Goal: Obtain resource: Download file/media

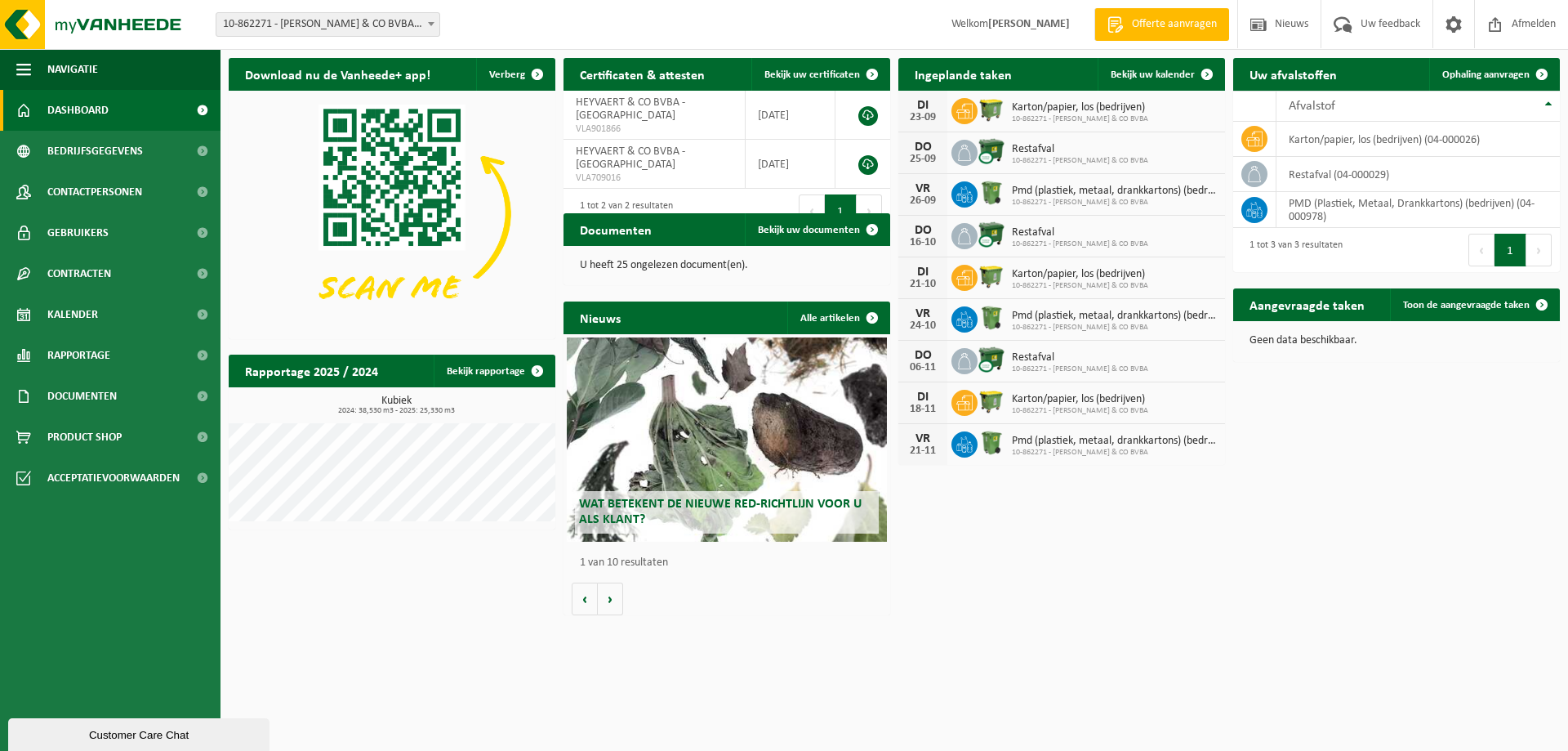
click at [1049, 152] on span "Restafval" at bounding box center [1081, 148] width 137 height 13
click at [998, 149] on img at bounding box center [991, 151] width 27 height 27
click at [965, 152] on icon at bounding box center [965, 152] width 17 height 17
click at [915, 154] on div "25-09" at bounding box center [923, 159] width 32 height 12
click at [1494, 77] on span "Ophaling aanvragen" at bounding box center [1487, 74] width 88 height 11
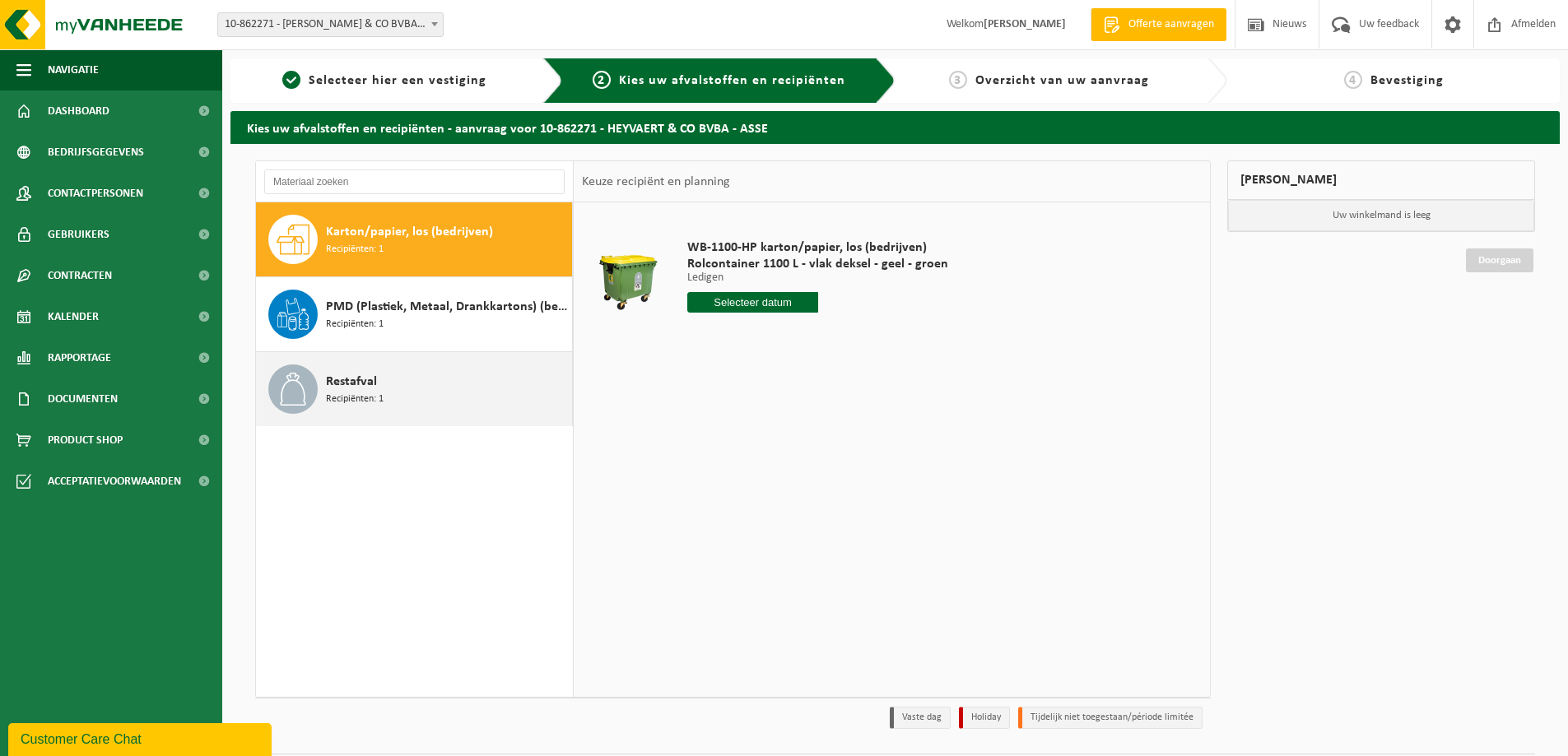
click at [339, 400] on span "Recipiënten: 1" at bounding box center [354, 399] width 58 height 16
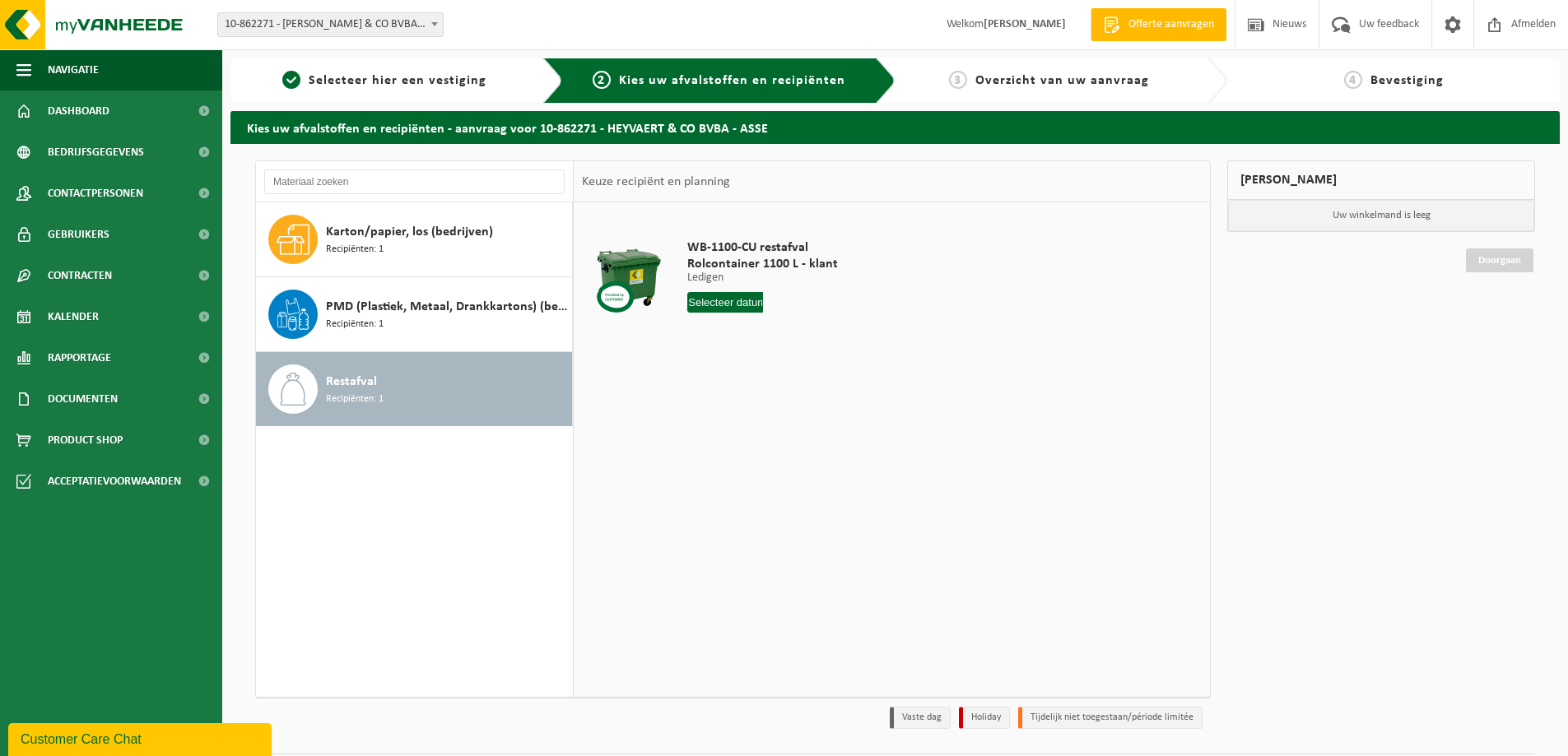
click at [725, 300] on input "text" at bounding box center [725, 302] width 76 height 21
click at [969, 281] on td "WB-1100-CU restafval Rolcontainer 1100 L - klant Ledigen Ledigen Ledigen 1 Aant…" at bounding box center [937, 279] width 526 height 139
click at [710, 306] on input "text" at bounding box center [725, 302] width 76 height 21
click at [419, 537] on div "Karton/papier, los (bedrijven) Recipiënten: 1 PMD (Plastiek, Metaal, Drankkarto…" at bounding box center [414, 449] width 318 height 494
click at [66, 390] on span "Documenten" at bounding box center [83, 399] width 70 height 41
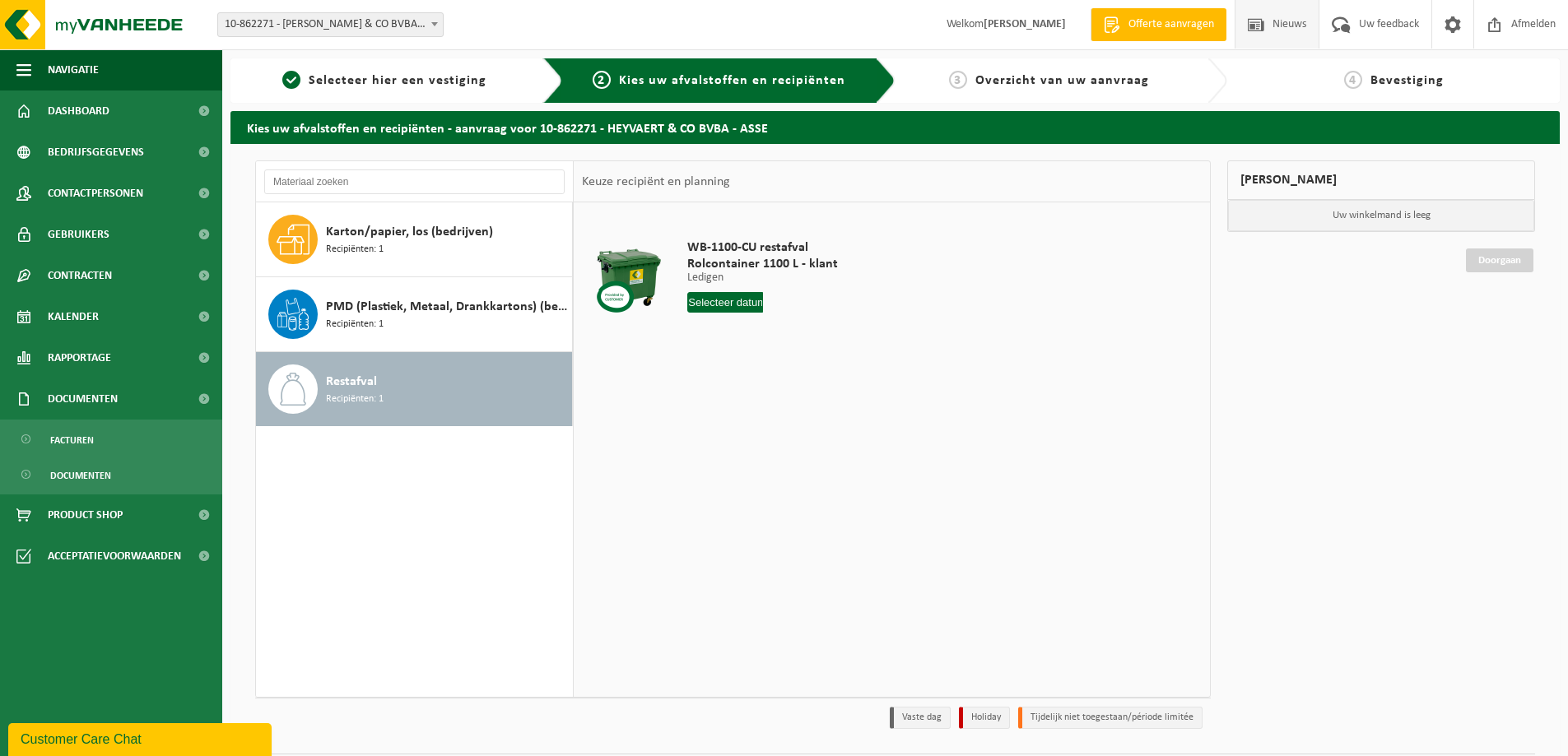
click at [1251, 33] on span at bounding box center [1255, 24] width 25 height 48
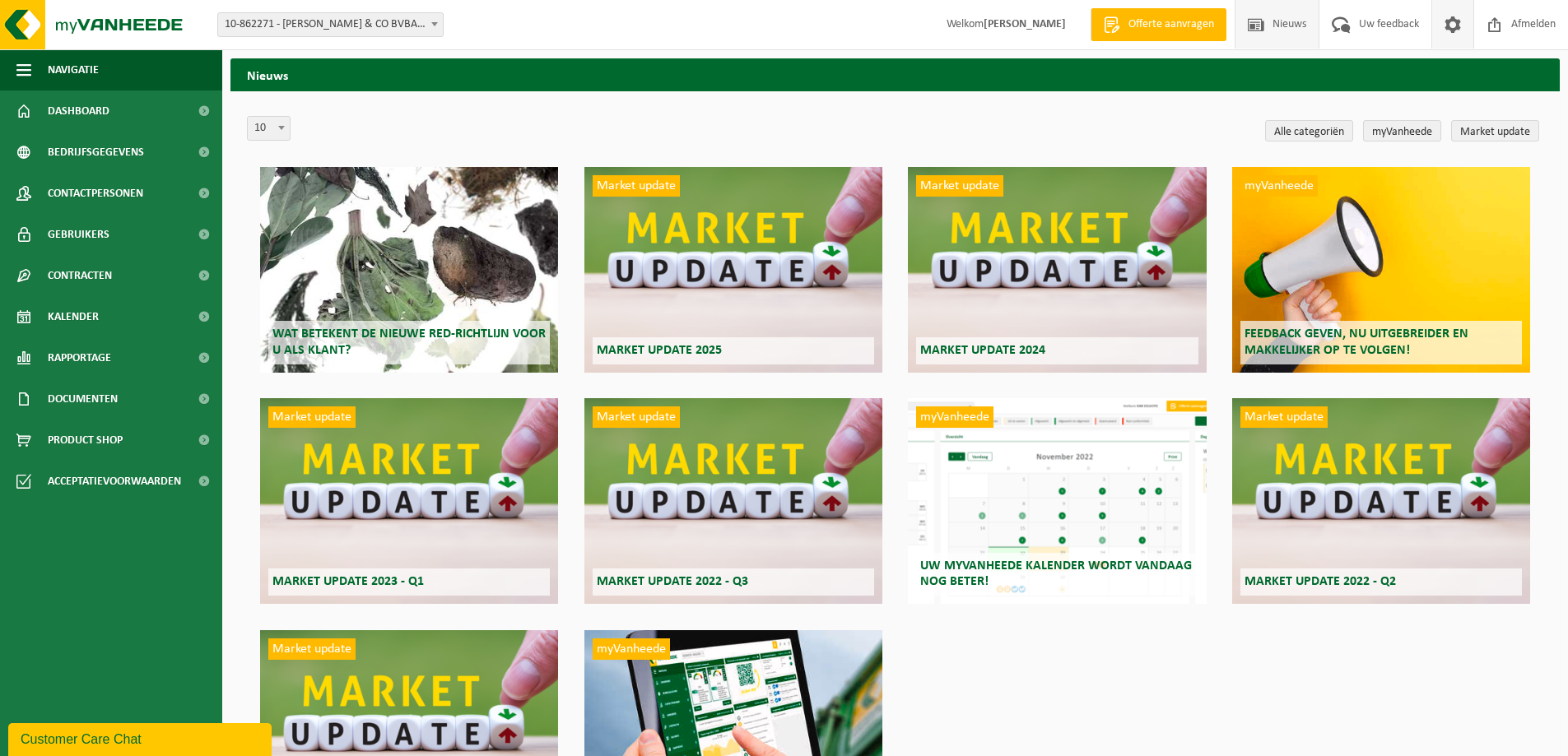
click at [1450, 25] on span at bounding box center [1452, 24] width 25 height 48
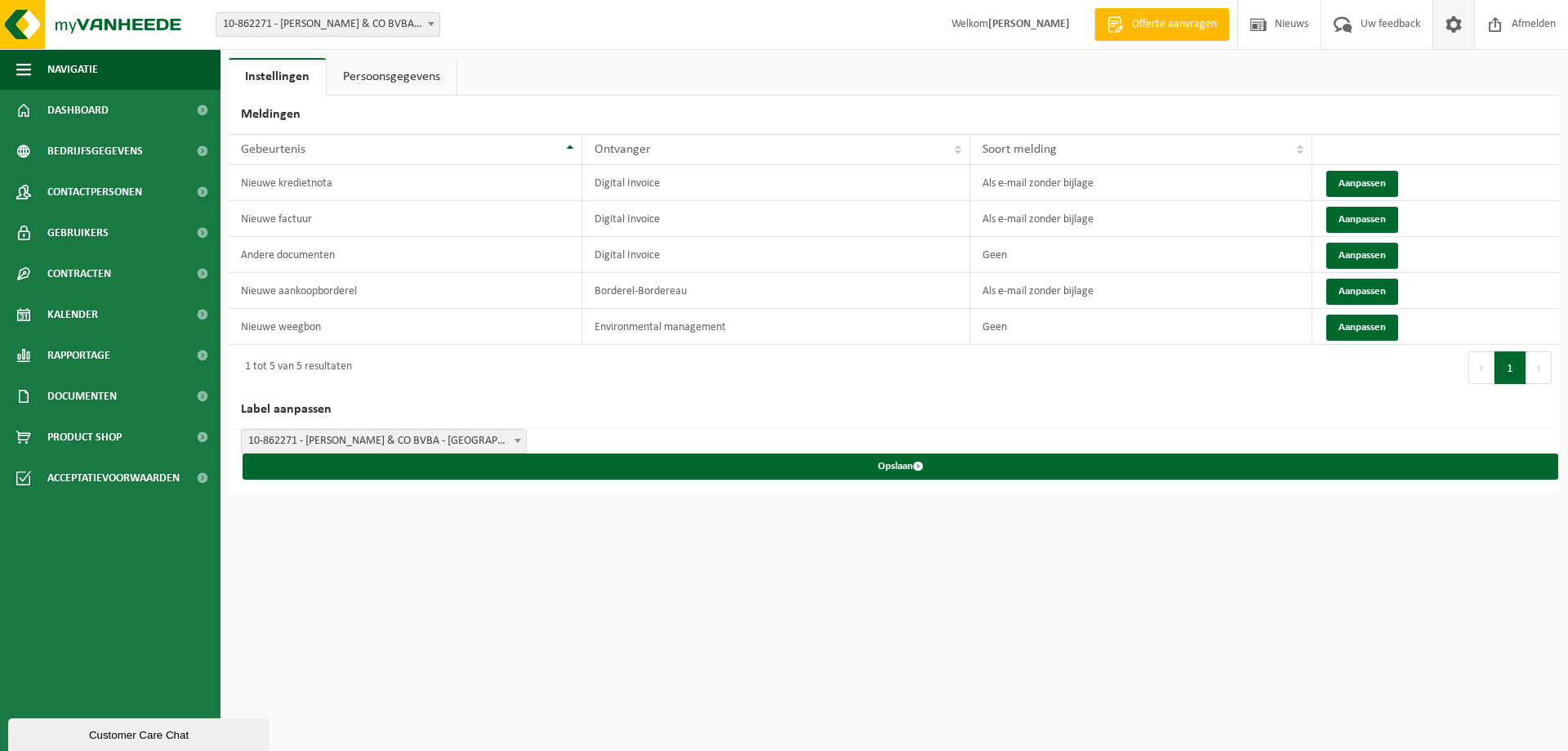
click at [423, 83] on link "Persoonsgegevens" at bounding box center [392, 76] width 130 height 37
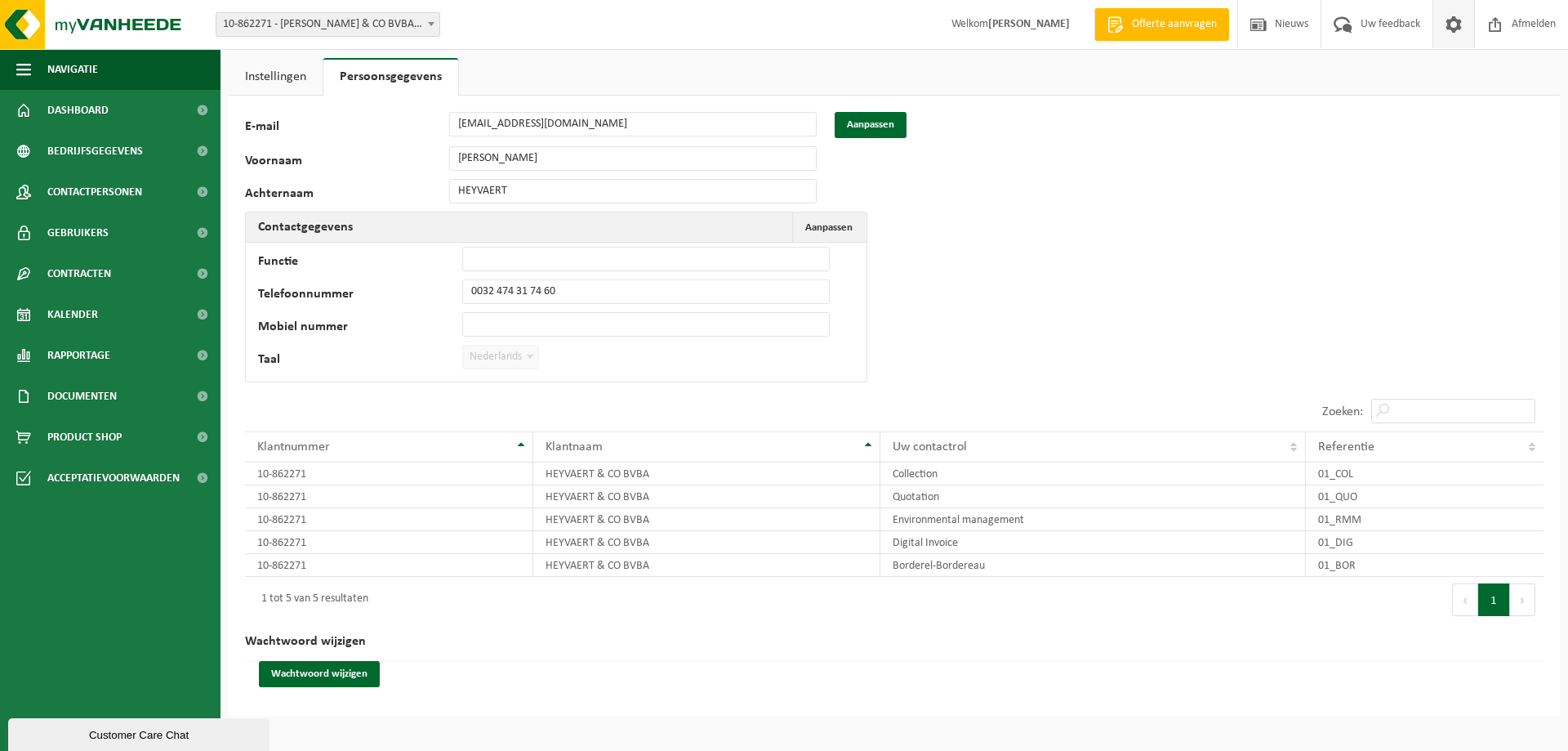
click at [246, 84] on link "Instellingen" at bounding box center [275, 76] width 94 height 37
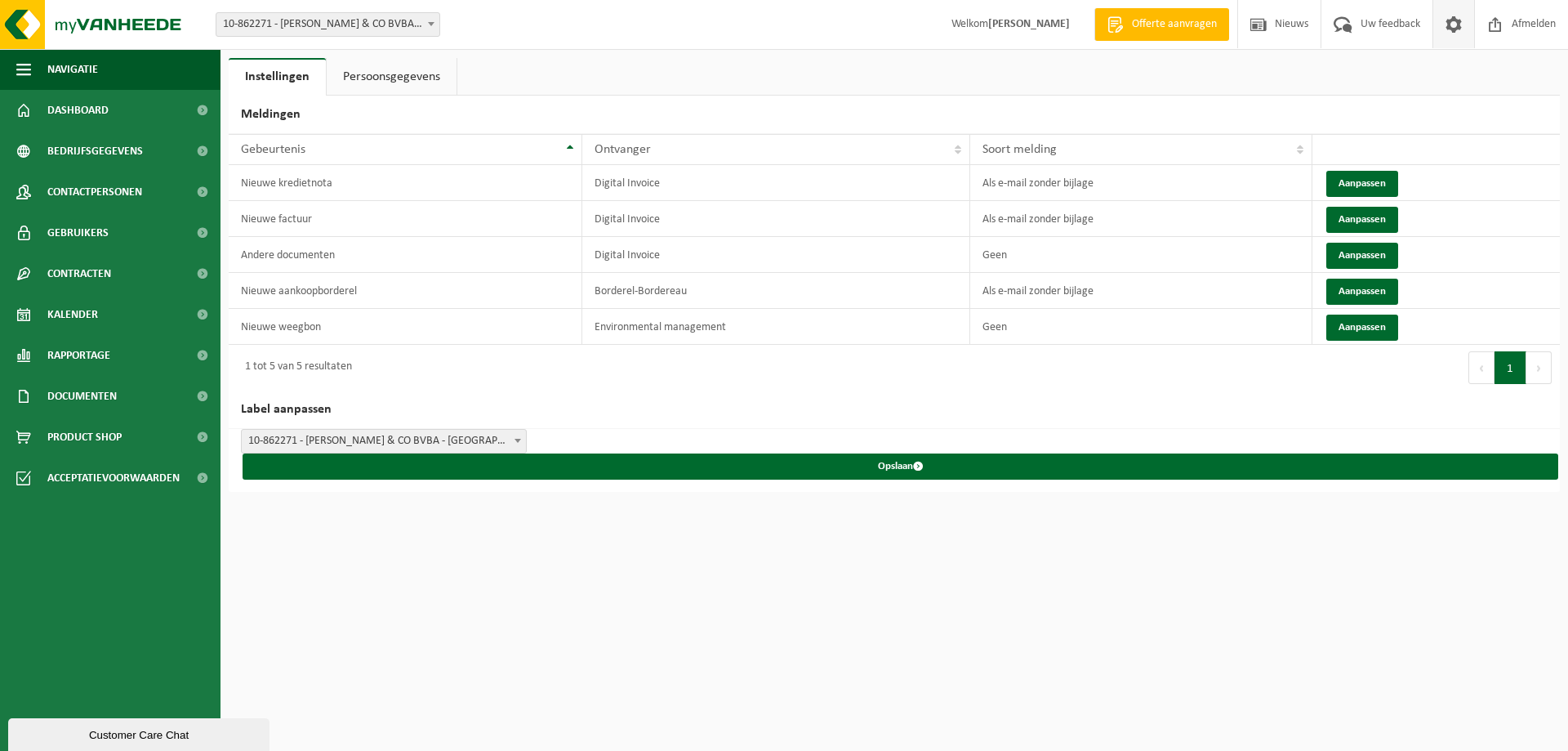
click at [517, 441] on span at bounding box center [517, 440] width 17 height 21
click at [647, 381] on div "1 tot 5 van 5 resultaten" at bounding box center [561, 367] width 666 height 46
click at [79, 393] on span "Documenten" at bounding box center [82, 396] width 69 height 41
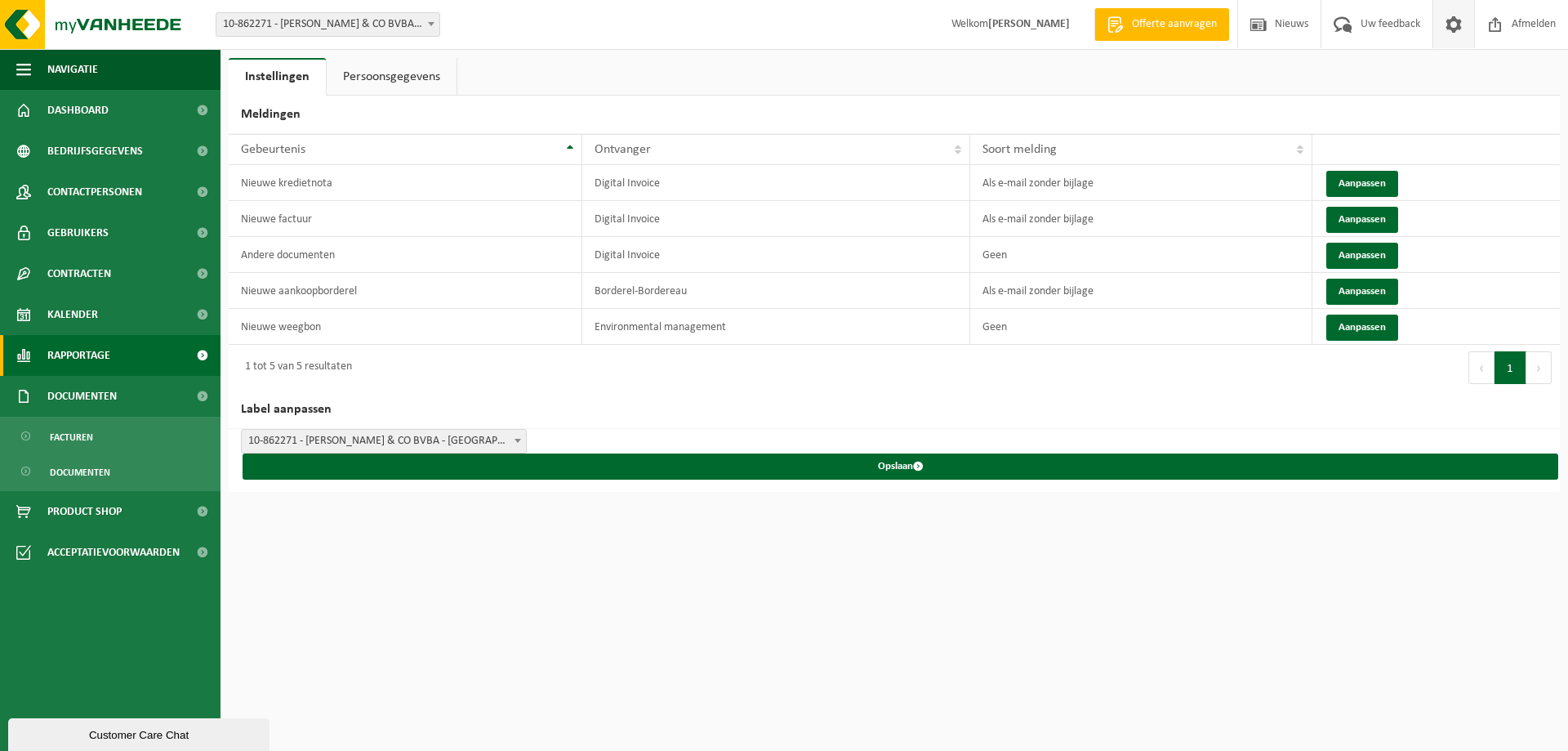
click at [88, 351] on span "Rapportage" at bounding box center [79, 355] width 62 height 41
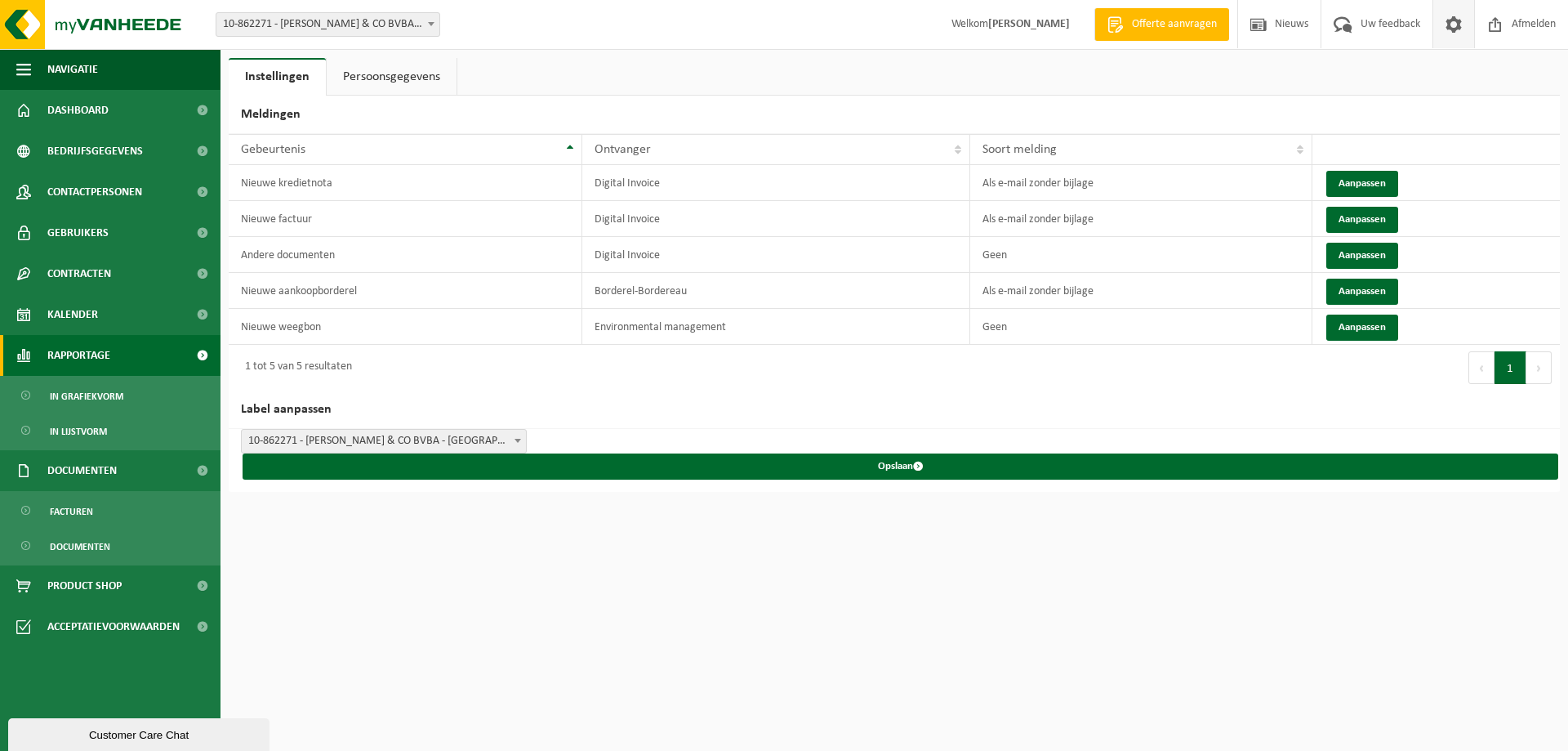
click at [88, 351] on span "Rapportage" at bounding box center [79, 355] width 62 height 41
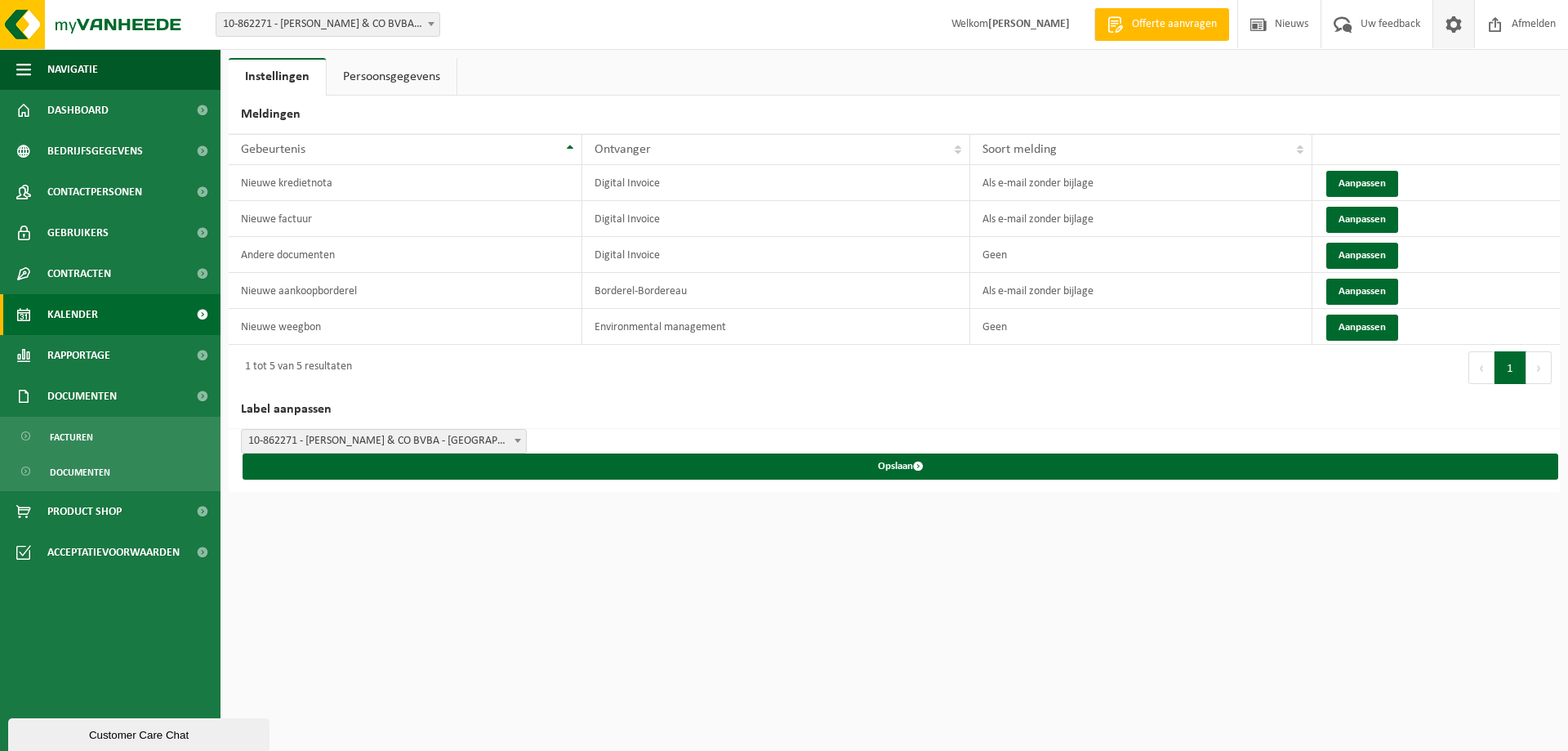
click at [102, 296] on link "Kalender" at bounding box center [110, 314] width 221 height 41
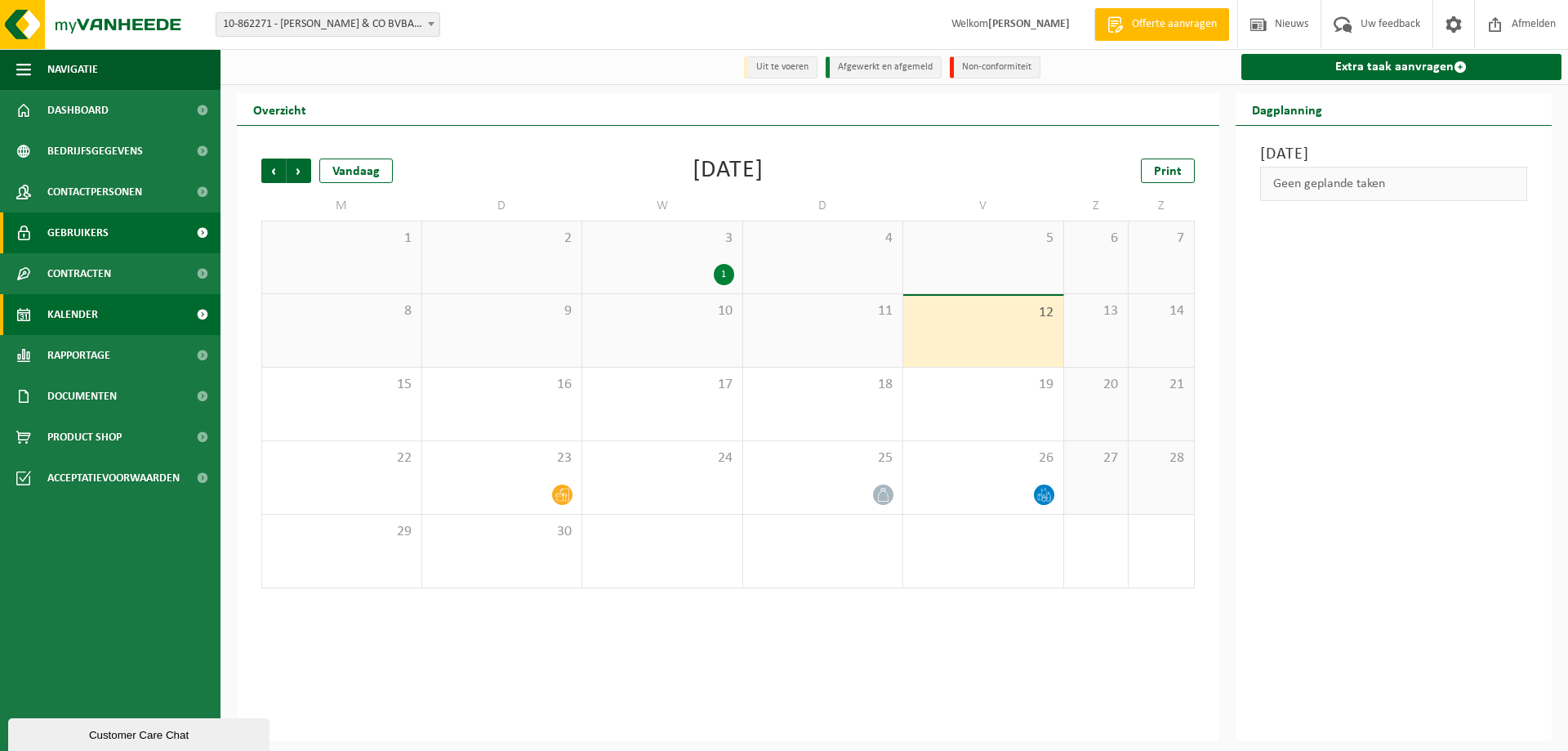
drag, startPoint x: 103, startPoint y: 235, endPoint x: 103, endPoint y: 244, distance: 9.0
click at [103, 236] on span "Gebruikers" at bounding box center [78, 233] width 62 height 41
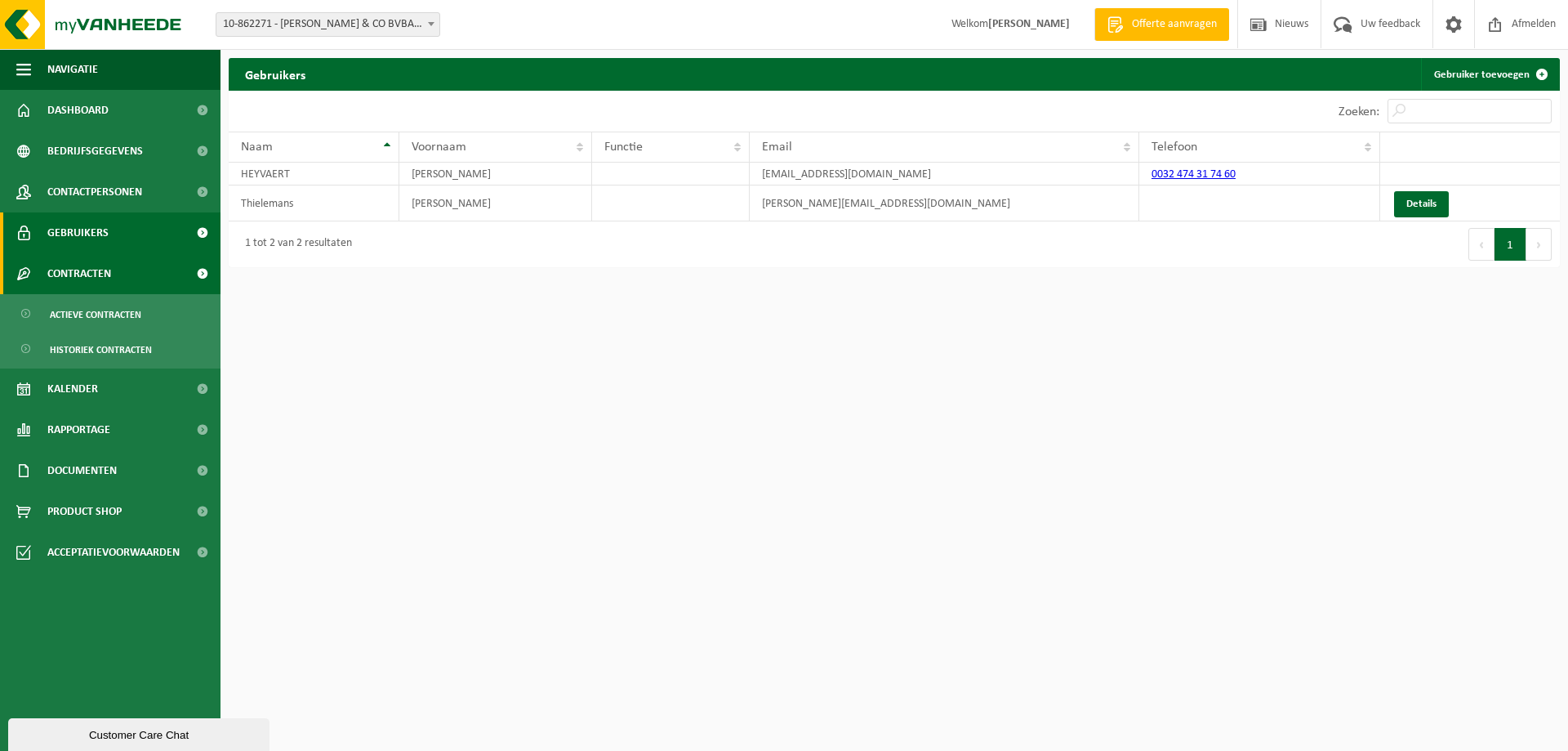
click at [84, 274] on span "Contracten" at bounding box center [79, 273] width 63 height 41
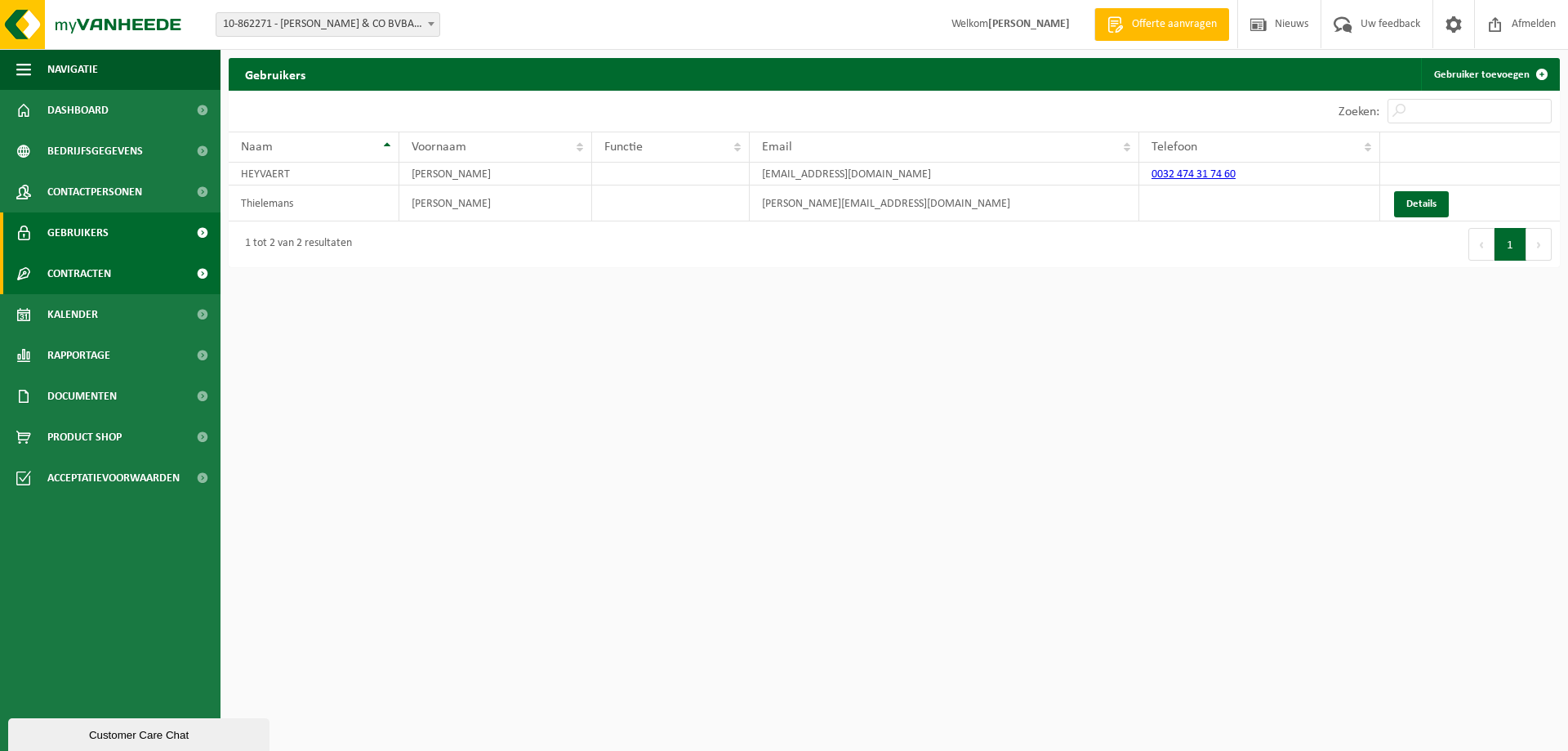
click at [84, 274] on span "Contracten" at bounding box center [79, 273] width 63 height 41
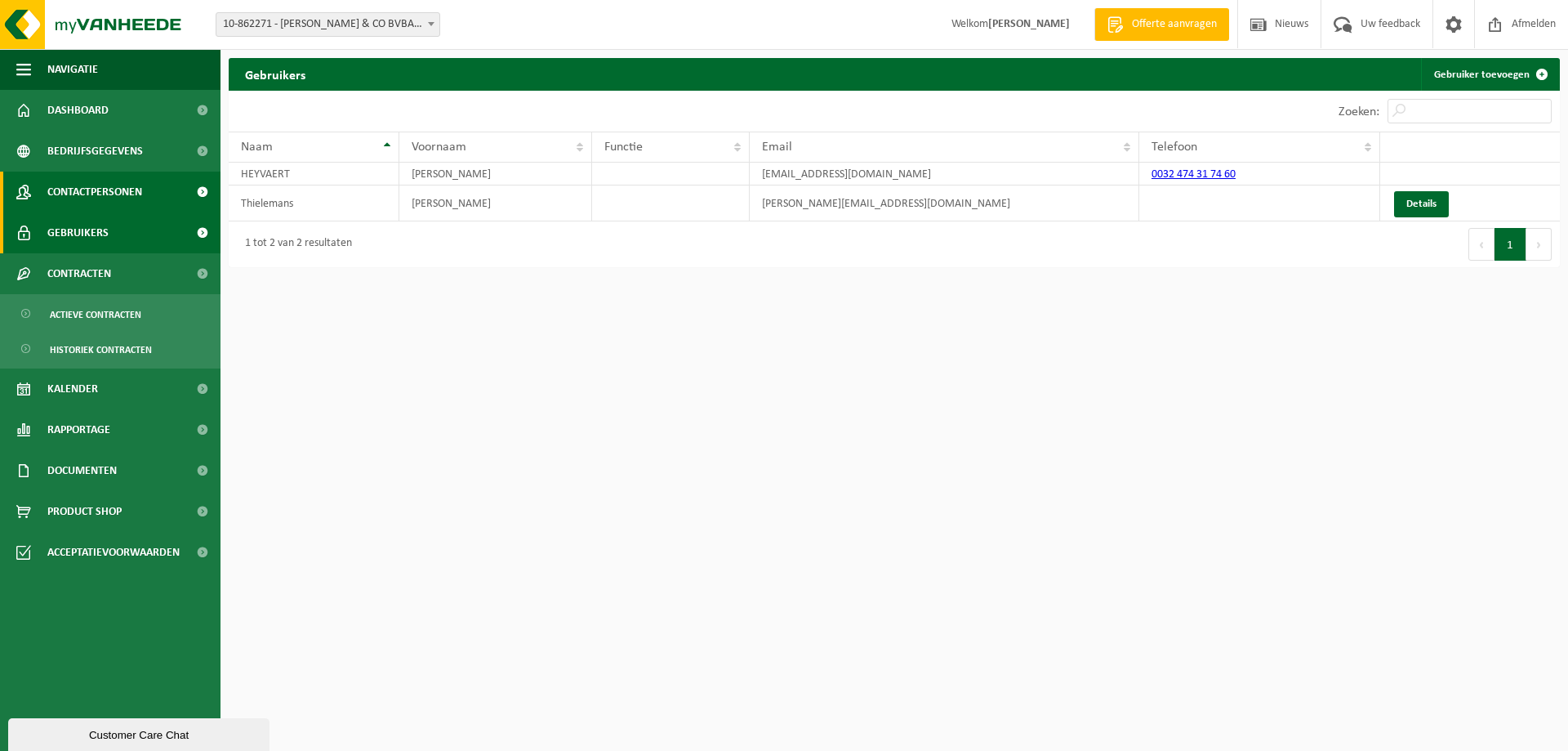
click at [88, 180] on span "Contactpersonen" at bounding box center [95, 192] width 95 height 41
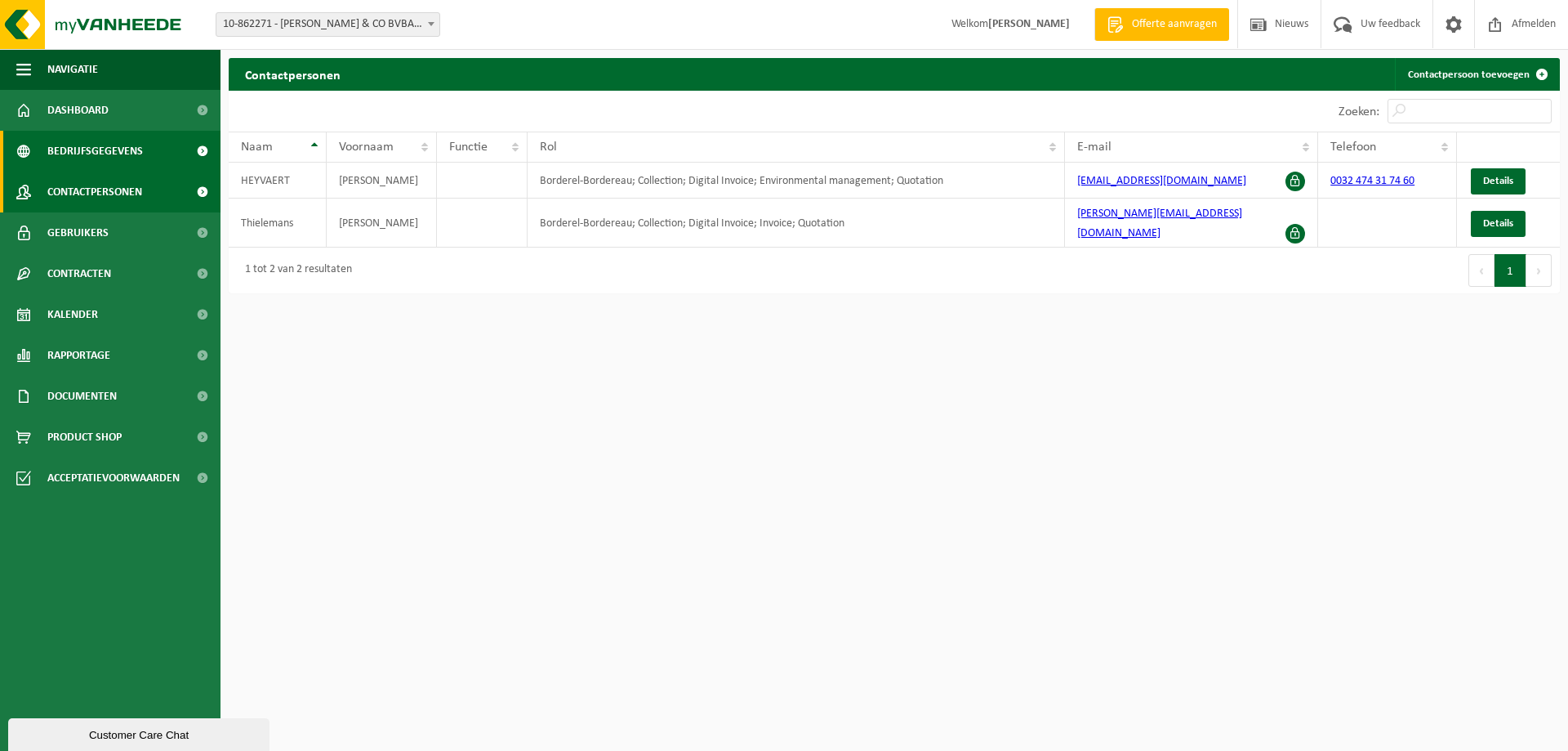
click at [85, 140] on span "Bedrijfsgegevens" at bounding box center [96, 151] width 96 height 41
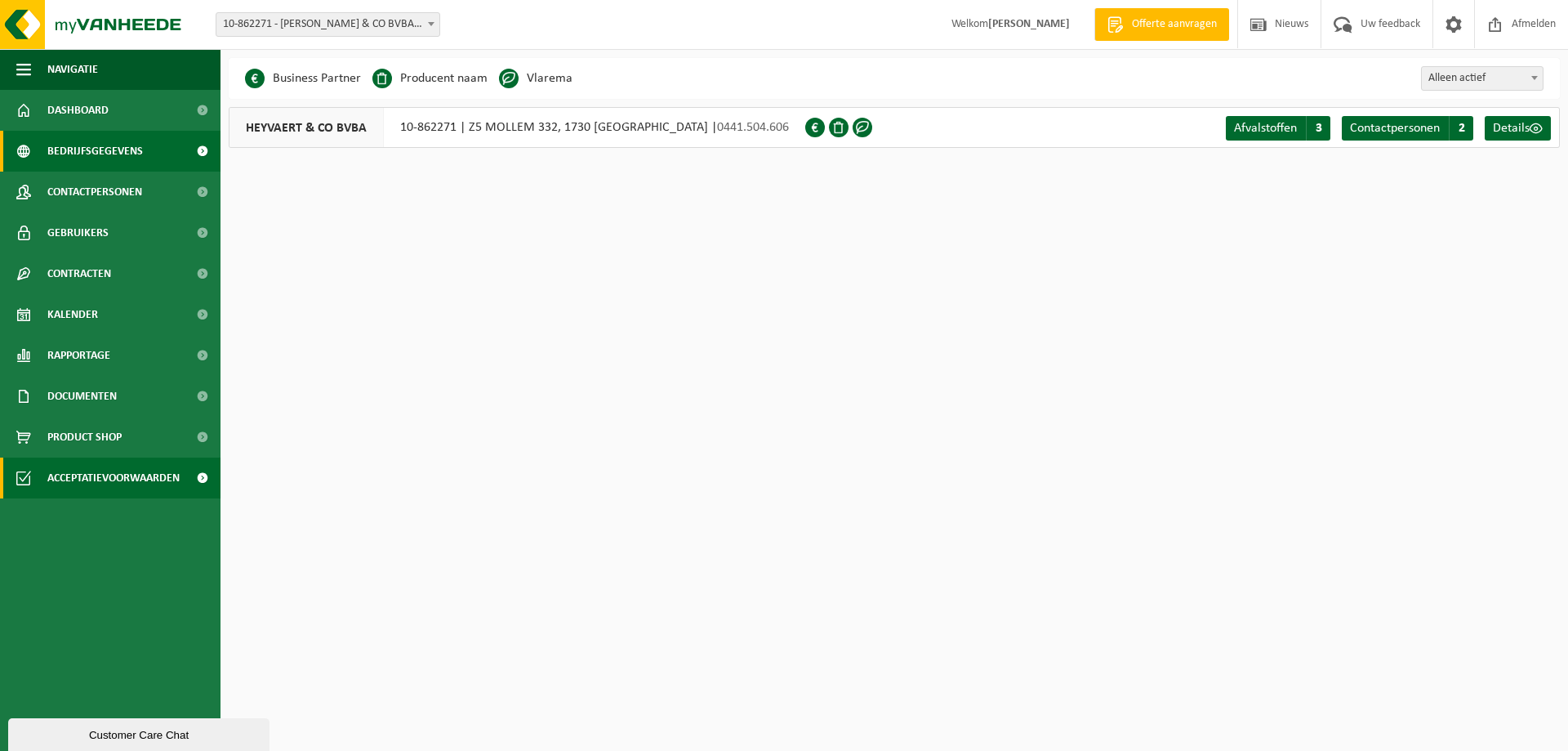
click at [70, 476] on span "Acceptatievoorwaarden" at bounding box center [114, 479] width 133 height 41
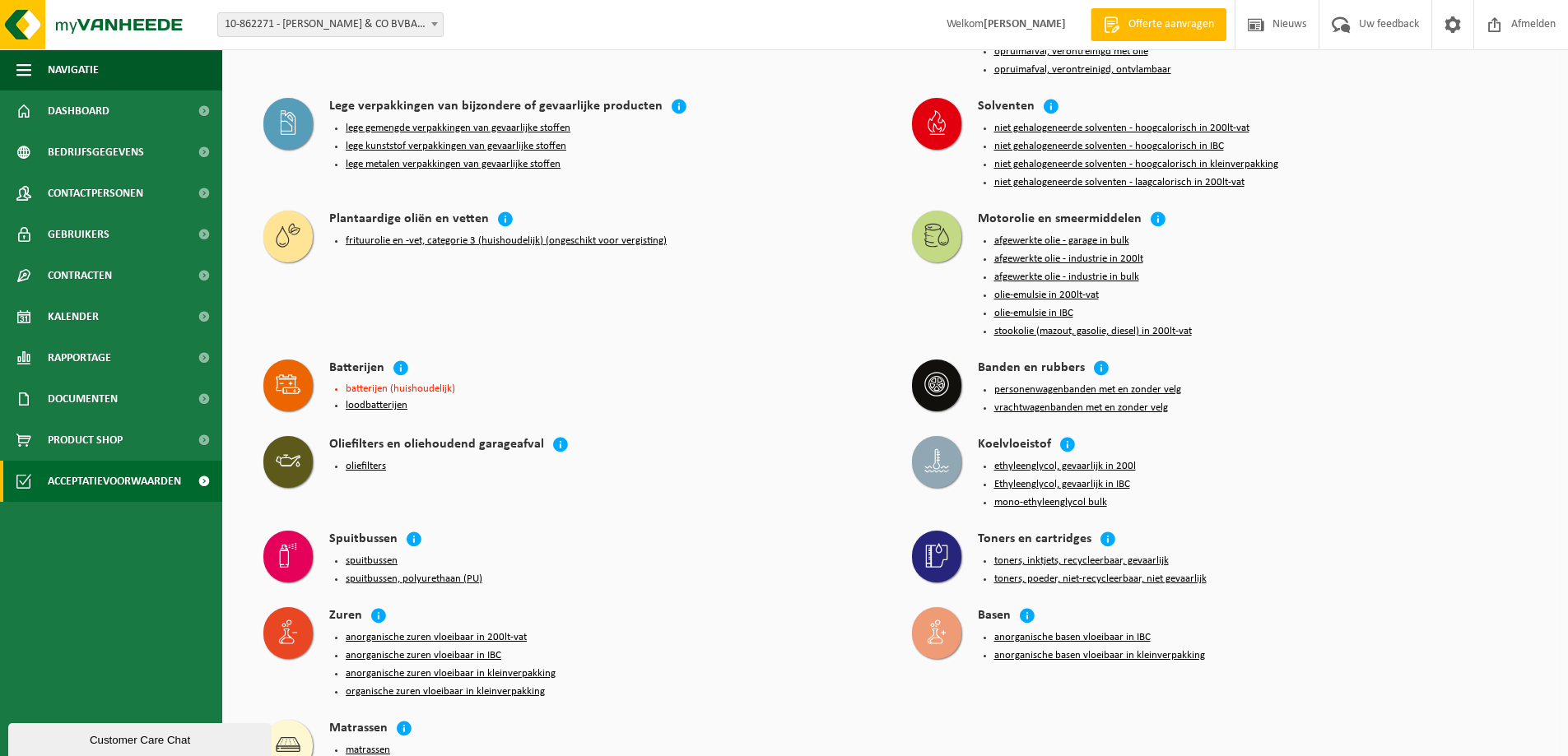
scroll to position [1427, 0]
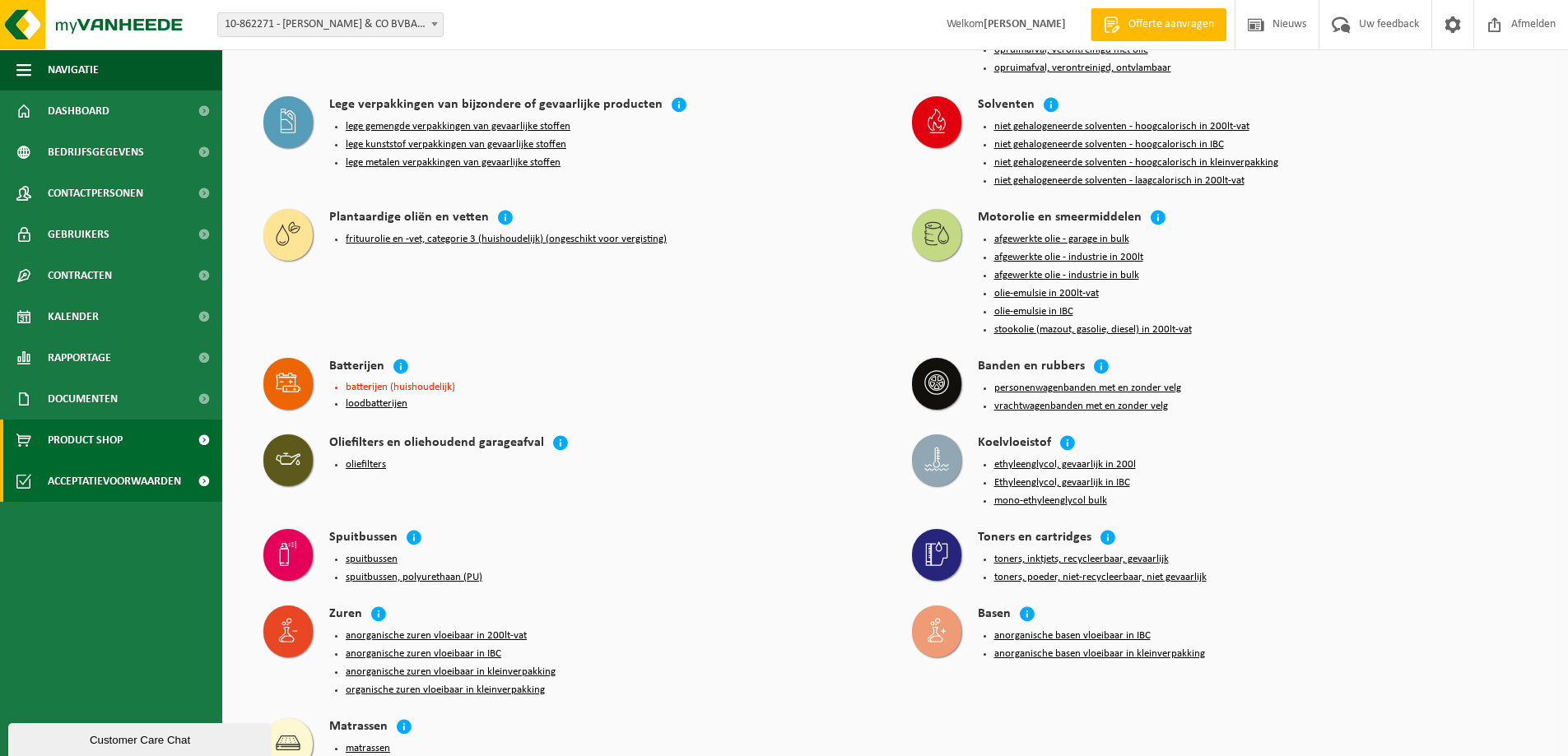
click at [110, 427] on span "Product Shop" at bounding box center [86, 440] width 75 height 41
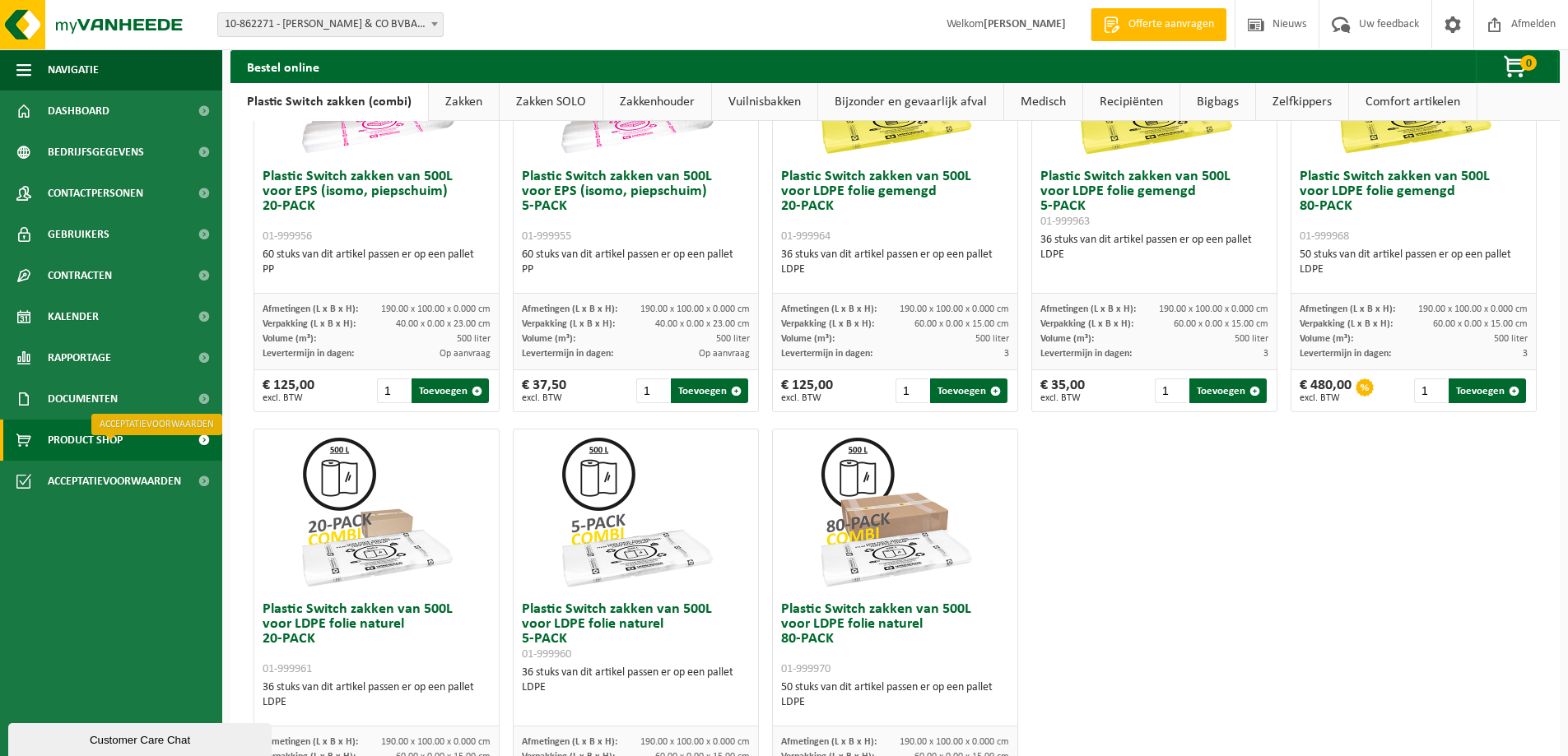
scroll to position [576, 0]
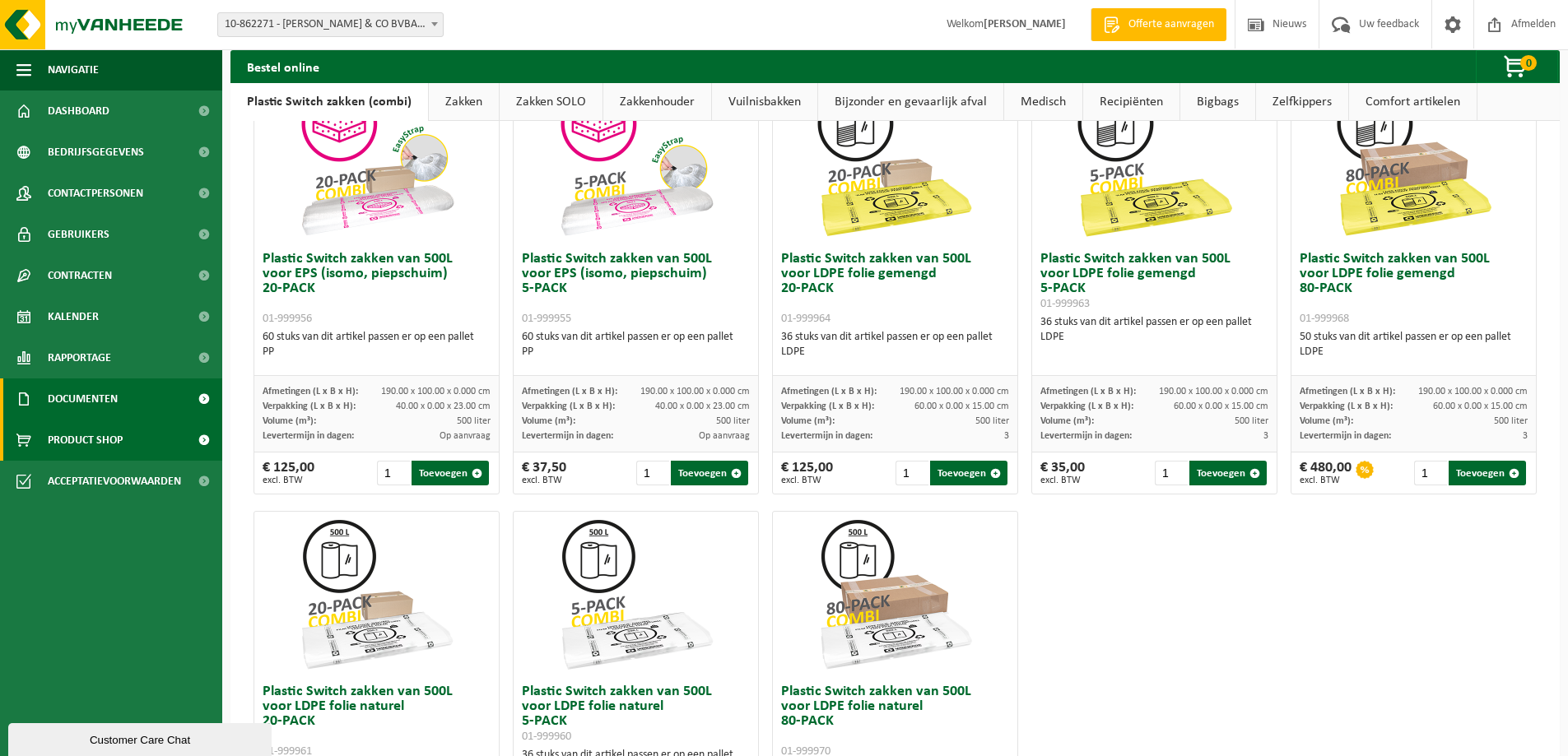
click at [71, 390] on span "Documenten" at bounding box center [83, 399] width 70 height 41
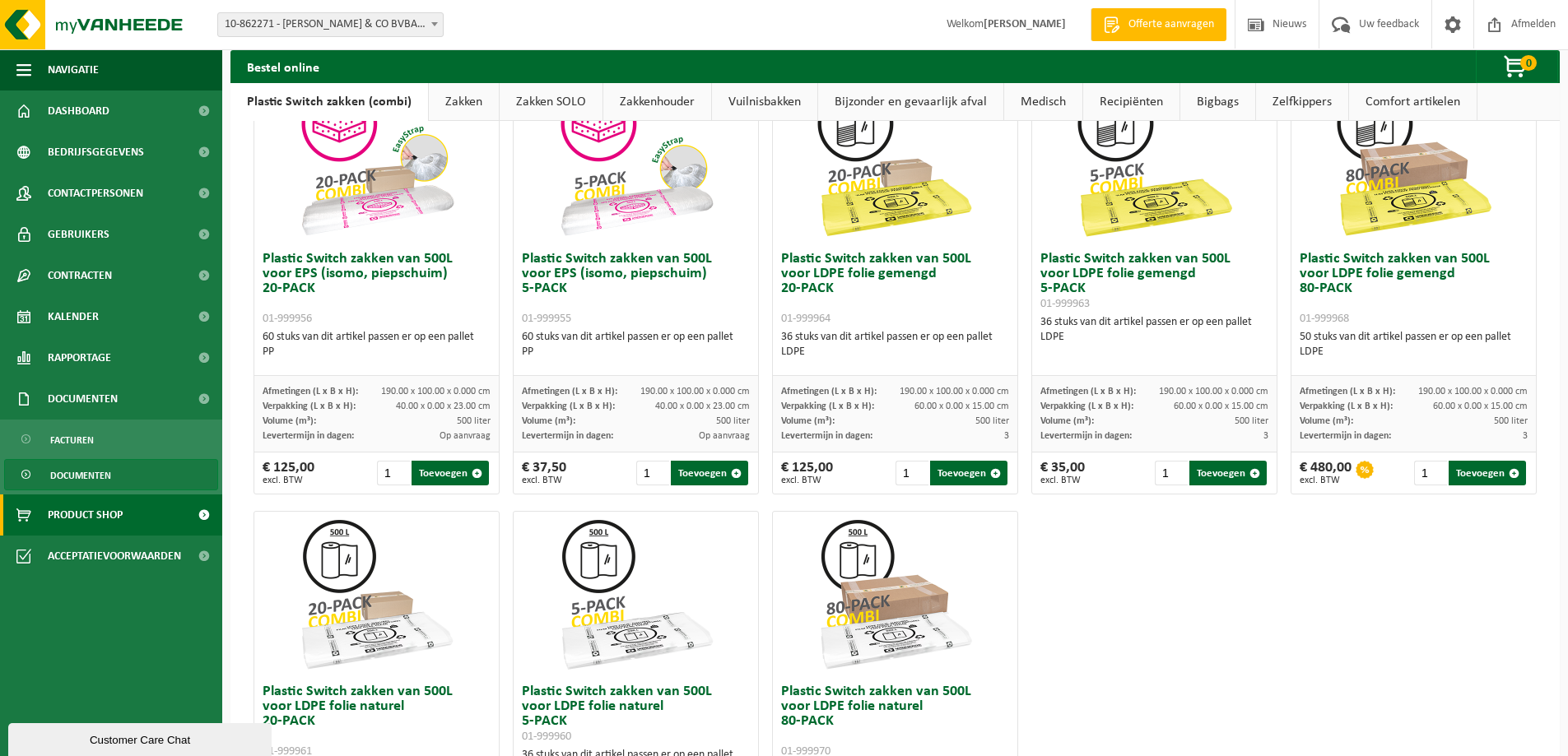
click at [82, 476] on span "Documenten" at bounding box center [81, 476] width 61 height 31
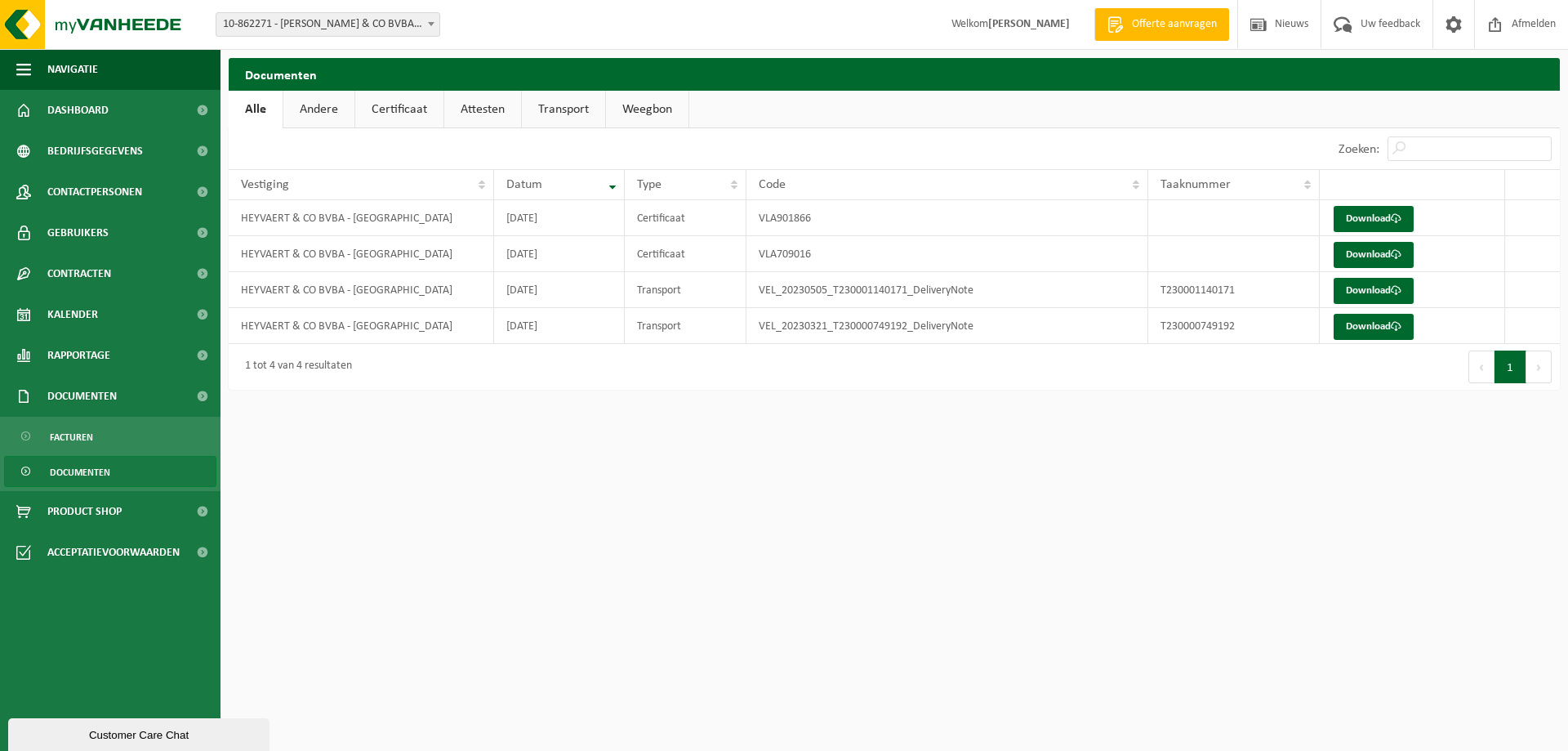
click at [588, 112] on link "Transport" at bounding box center [563, 109] width 83 height 37
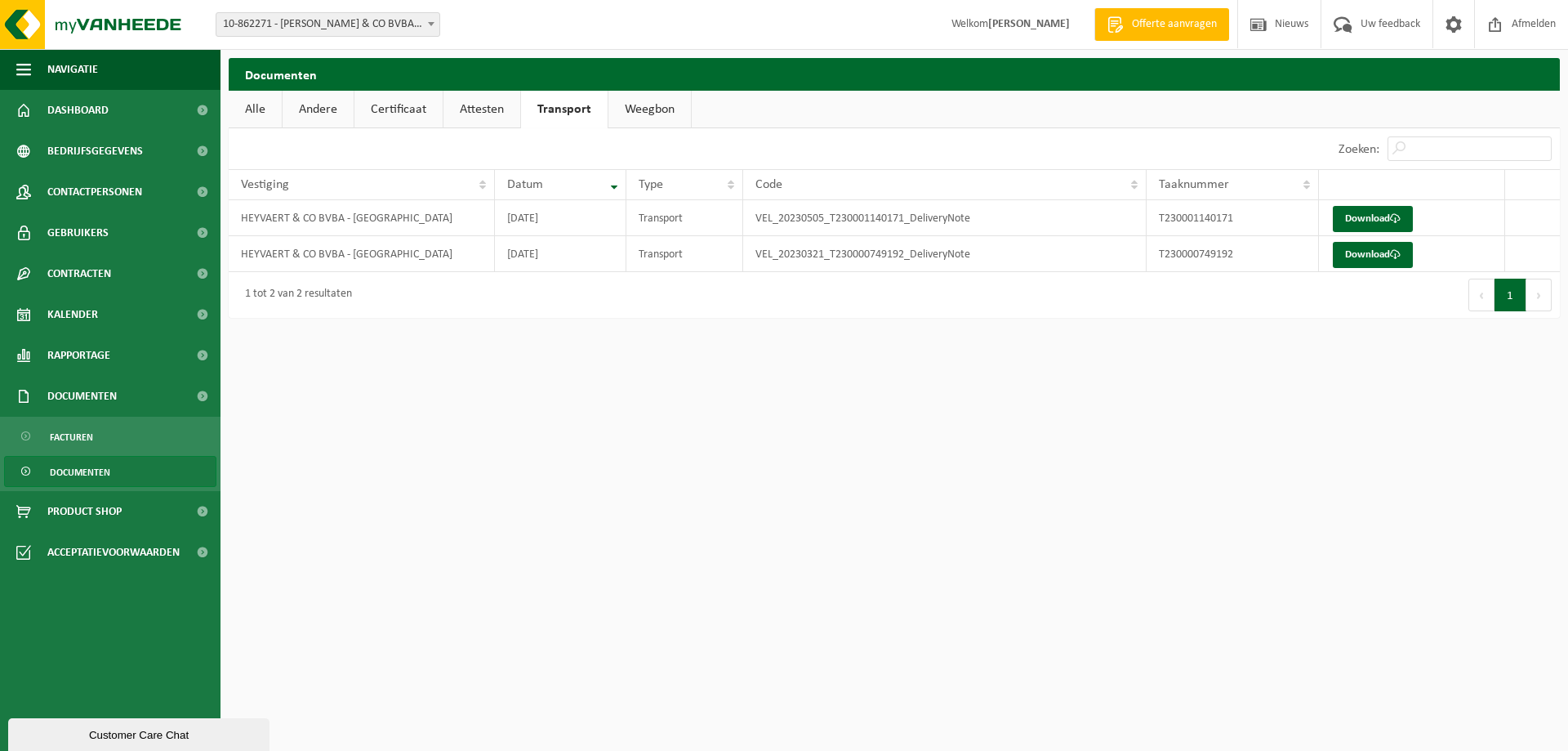
click at [638, 131] on div "10 25 50 100 10 resultaten weergeven" at bounding box center [561, 148] width 666 height 41
click at [640, 113] on link "Weegbon" at bounding box center [649, 109] width 83 height 37
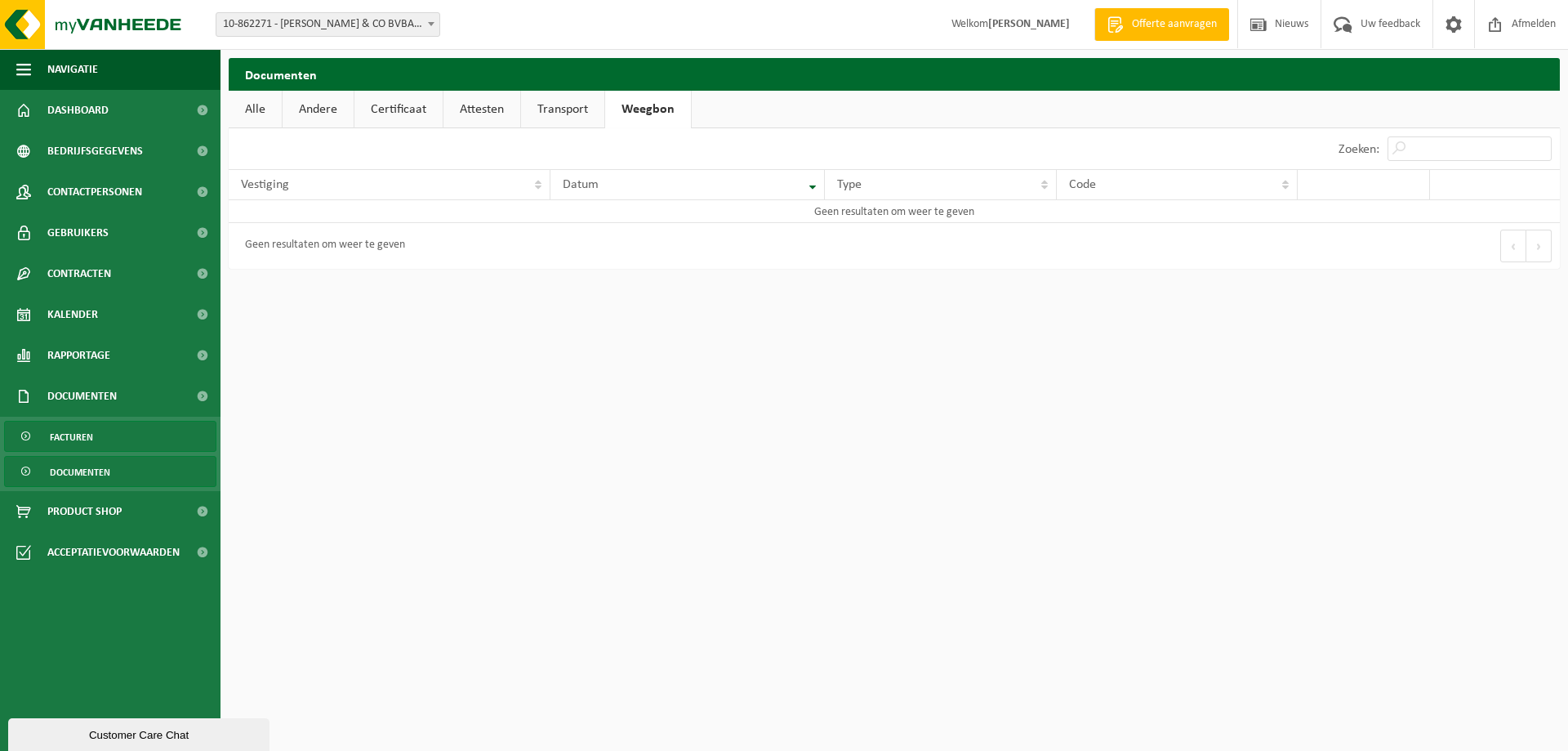
click at [109, 437] on link "Facturen" at bounding box center [110, 437] width 213 height 31
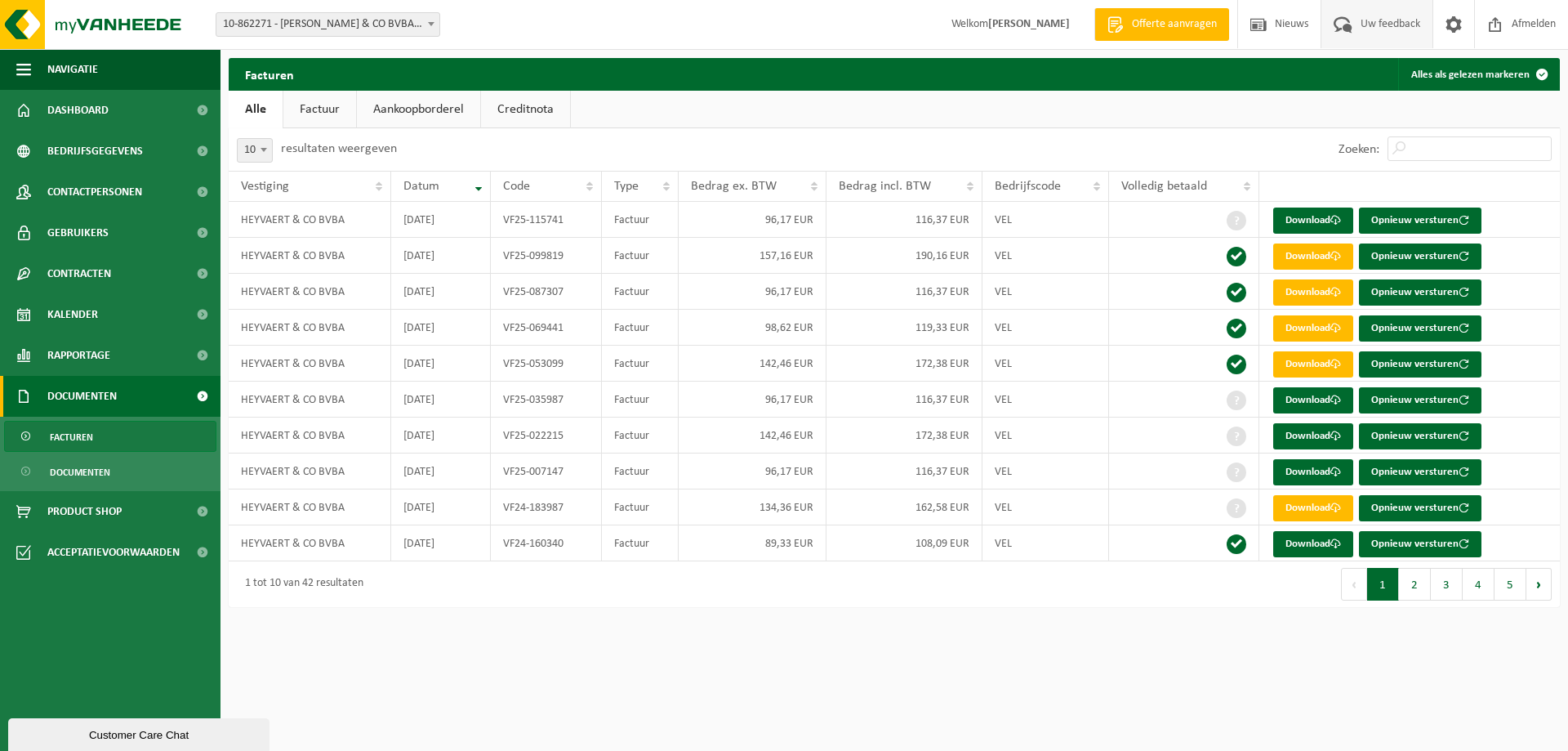
click at [1352, 19] on span at bounding box center [1343, 23] width 27 height 48
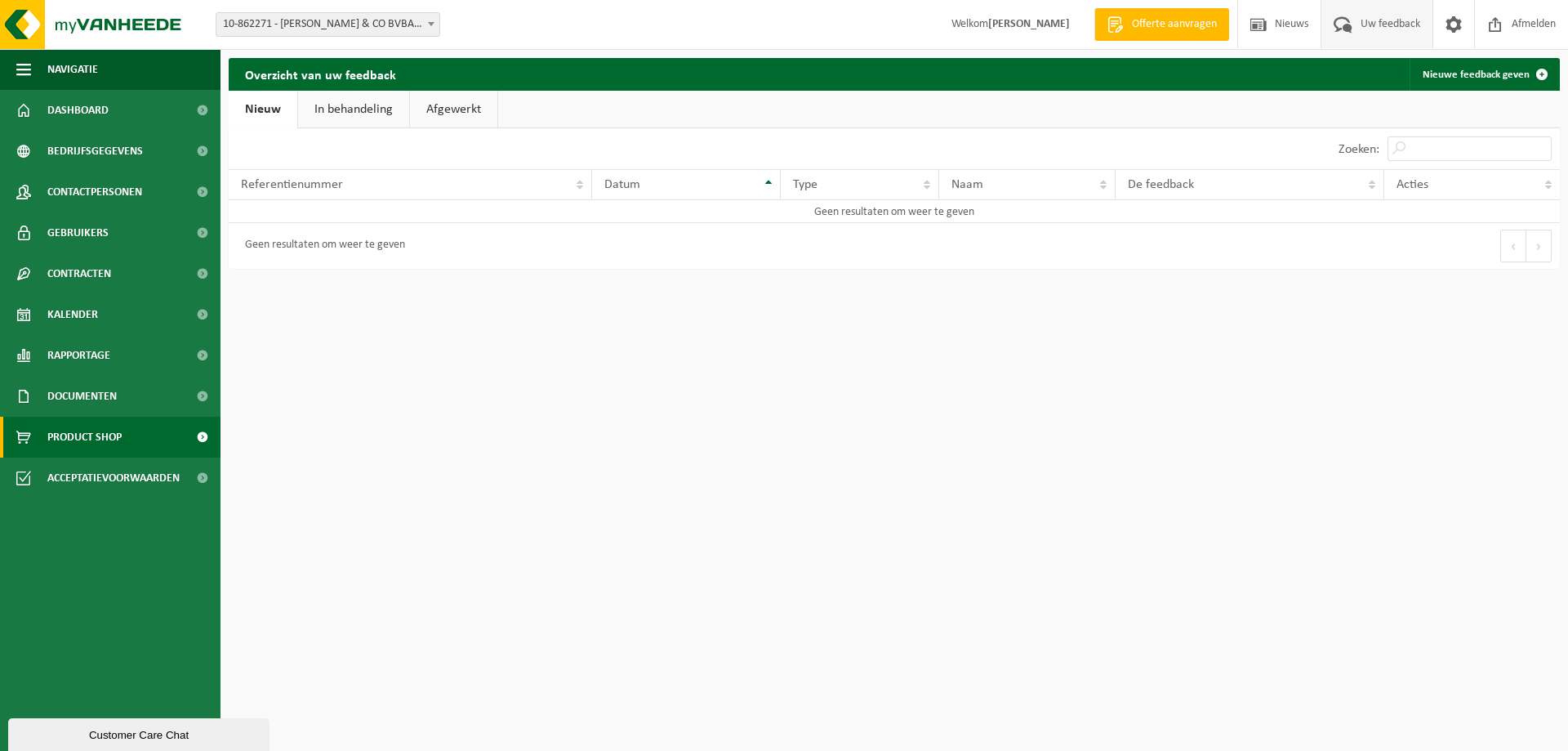
click at [104, 449] on span "Product Shop" at bounding box center [85, 438] width 74 height 41
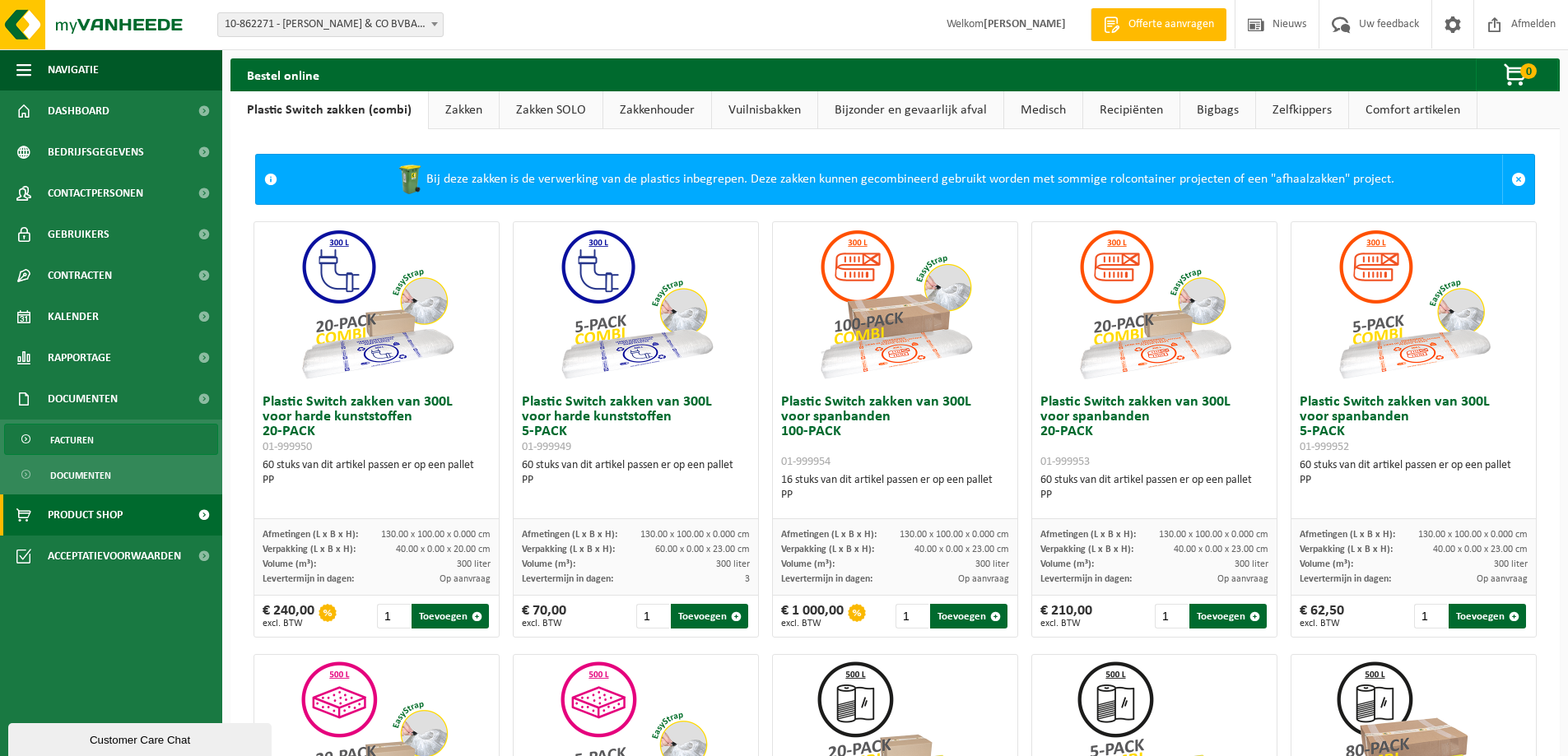
click at [107, 440] on link "Facturen" at bounding box center [111, 439] width 214 height 31
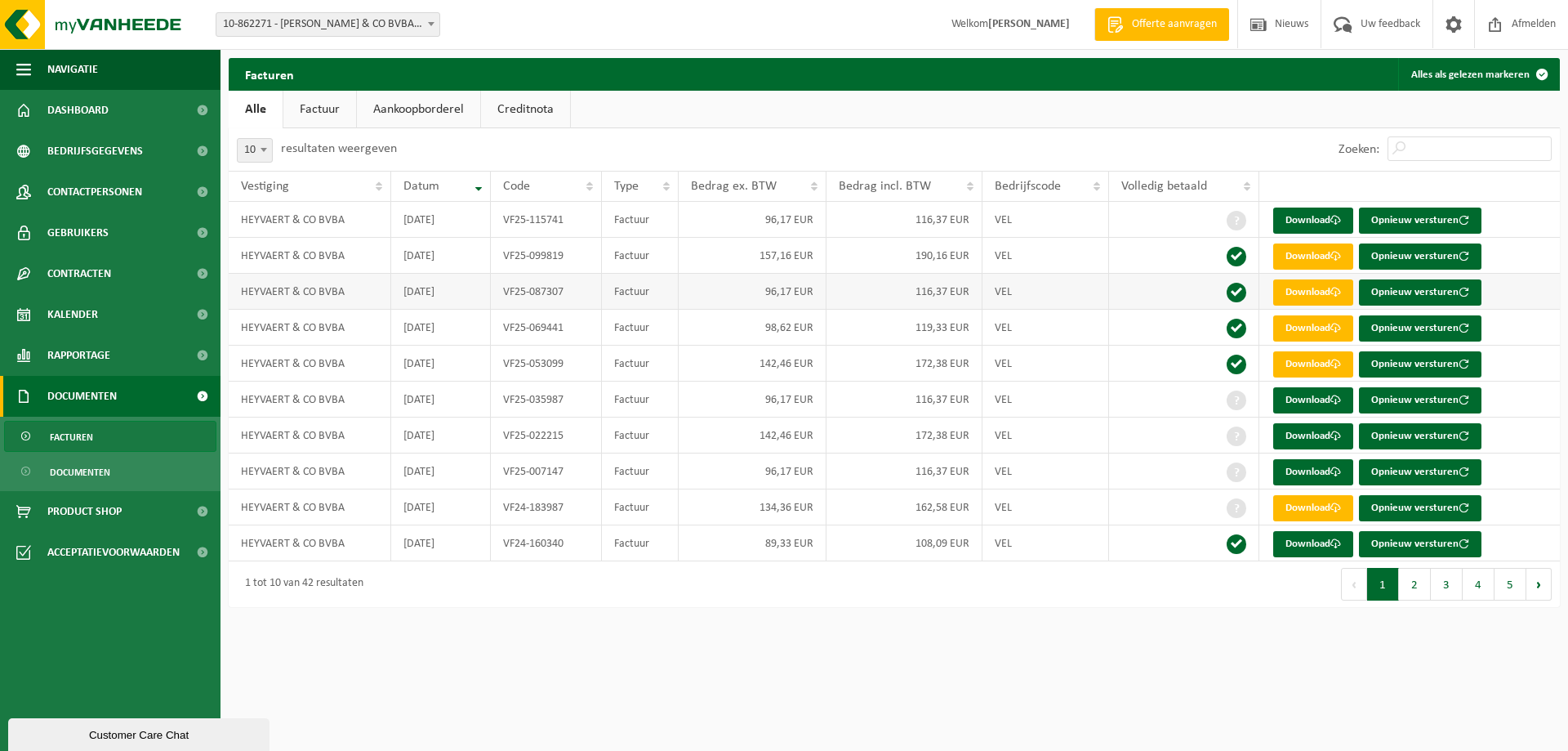
drag, startPoint x: 727, startPoint y: 293, endPoint x: 669, endPoint y: 290, distance: 58.1
click at [722, 293] on td "96,17 EUR" at bounding box center [752, 291] width 147 height 36
click at [574, 288] on td "VF25-087307" at bounding box center [546, 291] width 110 height 36
click at [1307, 288] on link "Download" at bounding box center [1313, 292] width 80 height 26
click at [1321, 400] on link "Download" at bounding box center [1313, 400] width 80 height 26
